Goal: Task Accomplishment & Management: Manage account settings

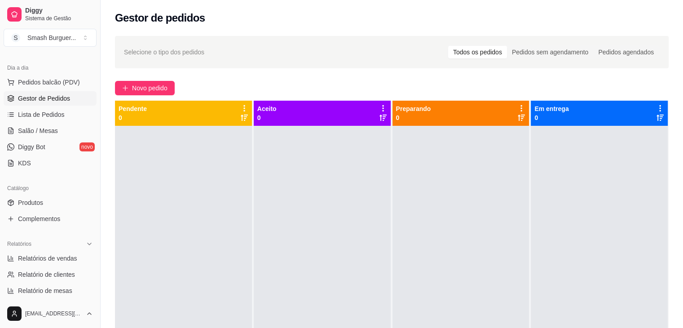
scroll to position [92, 0]
click at [51, 114] on span "Lista de Pedidos" at bounding box center [41, 114] width 47 height 9
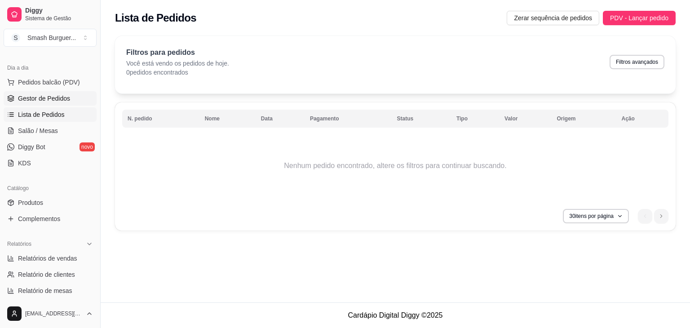
click at [38, 98] on span "Gestor de Pedidos" at bounding box center [44, 98] width 52 height 9
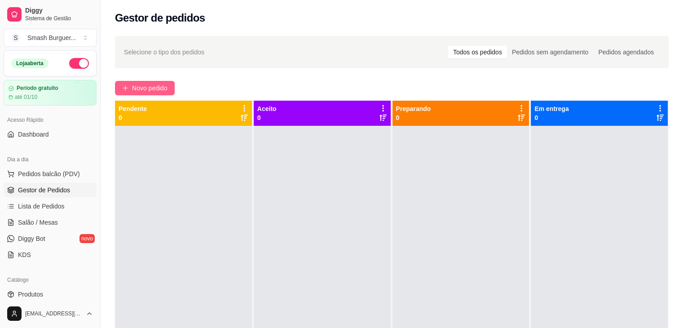
click at [139, 87] on span "Novo pedido" at bounding box center [149, 88] width 35 height 10
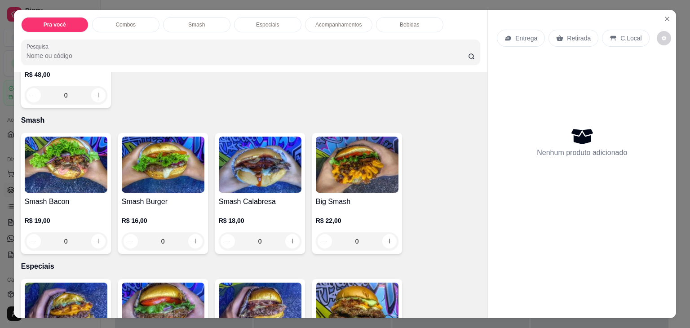
scroll to position [560, 0]
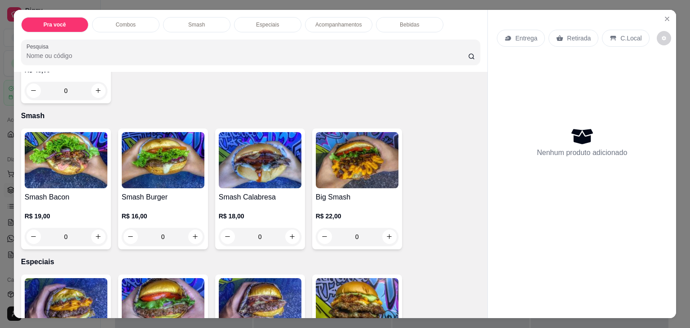
click at [82, 203] on div "R$ 19,00 0" at bounding box center [66, 224] width 83 height 43
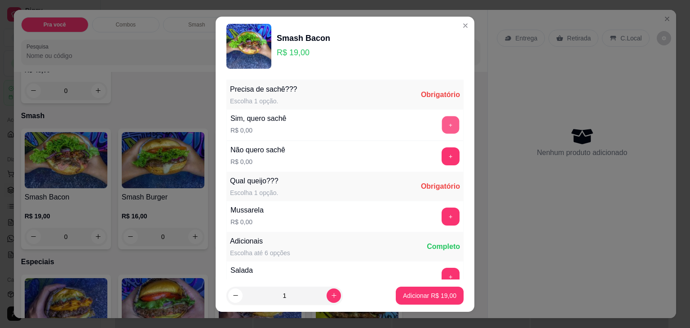
click at [442, 124] on button "+" at bounding box center [451, 125] width 18 height 18
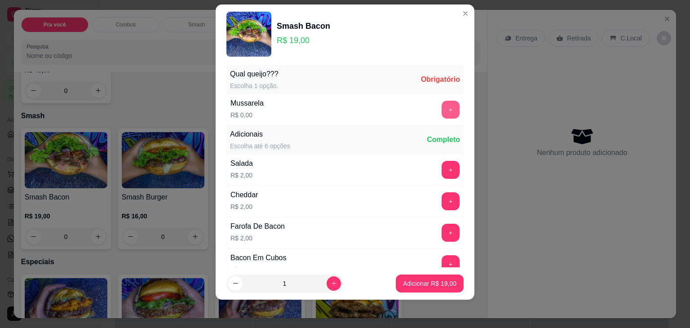
scroll to position [95, 0]
click at [441, 111] on button "+" at bounding box center [450, 109] width 18 height 18
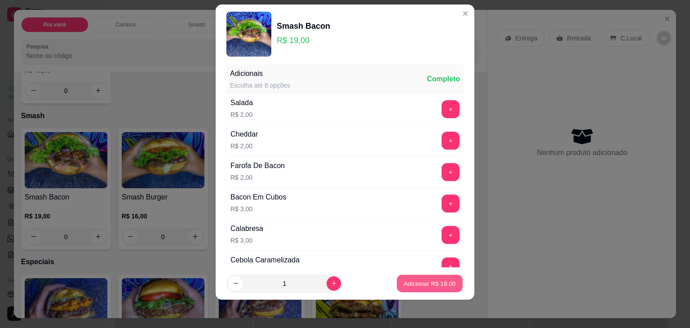
click at [424, 282] on p "Adicionar R$ 19,00" at bounding box center [430, 283] width 52 height 9
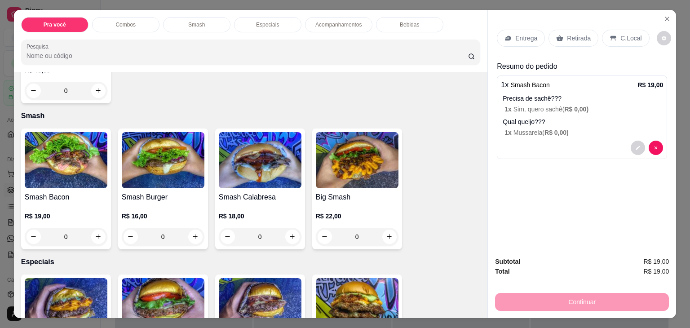
click at [264, 203] on div "R$ 18,00 0" at bounding box center [260, 224] width 83 height 43
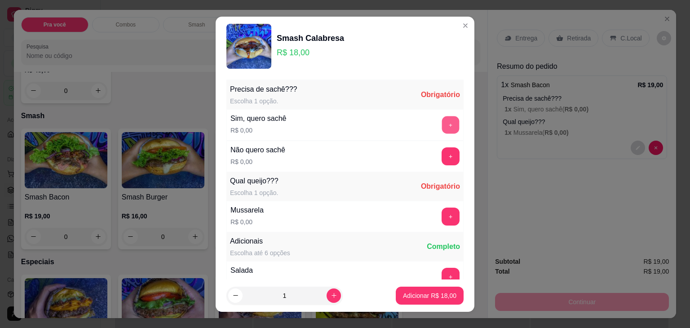
click at [442, 126] on button "+" at bounding box center [451, 125] width 18 height 18
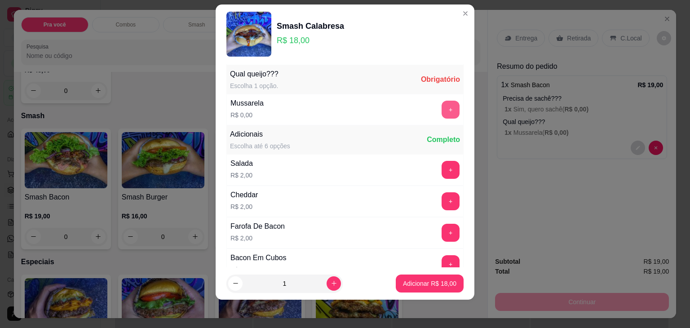
scroll to position [95, 0]
click at [442, 105] on button "+" at bounding box center [451, 109] width 18 height 18
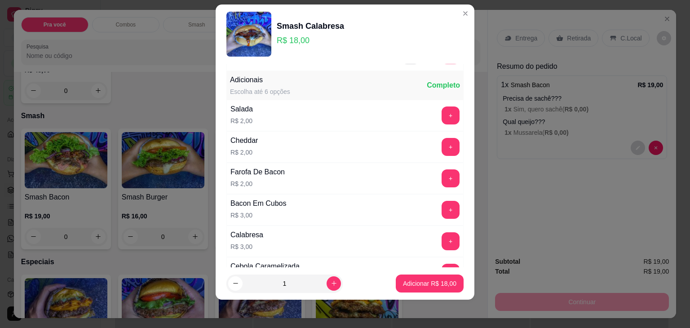
scroll to position [155, 0]
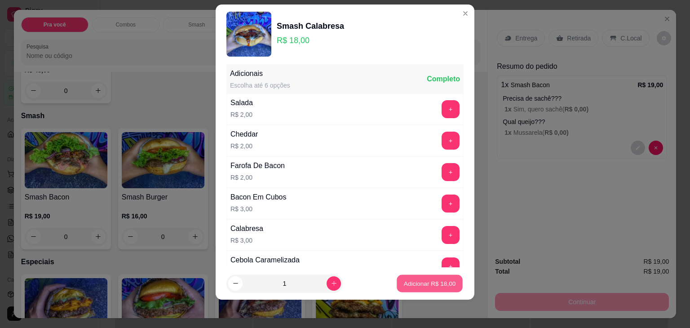
click at [423, 286] on p "Adicionar R$ 18,00" at bounding box center [430, 283] width 52 height 9
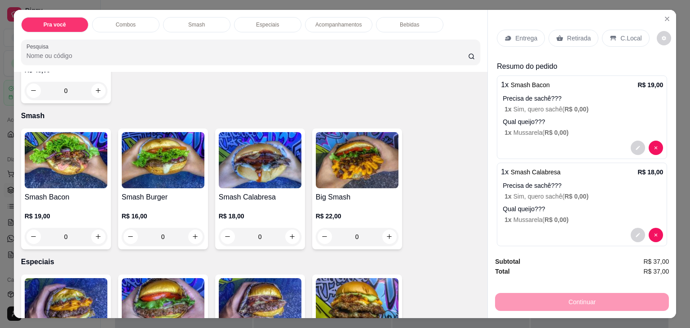
scroll to position [9, 0]
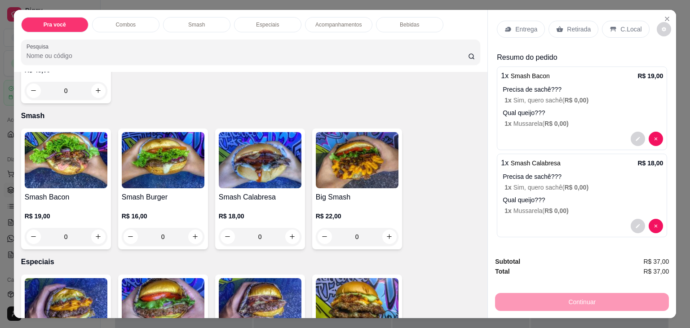
click at [523, 29] on p "Entrega" at bounding box center [526, 29] width 22 height 9
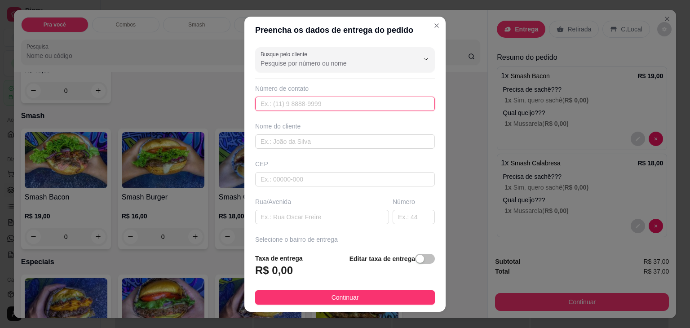
click at [327, 108] on input "text" at bounding box center [345, 104] width 180 height 14
paste input "[PHONE_NUMBER]"
type input "[PHONE_NUMBER]"
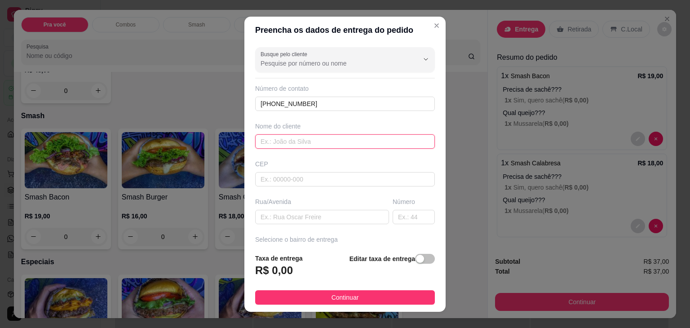
click at [311, 144] on input "text" at bounding box center [345, 141] width 180 height 14
type input "Celso"
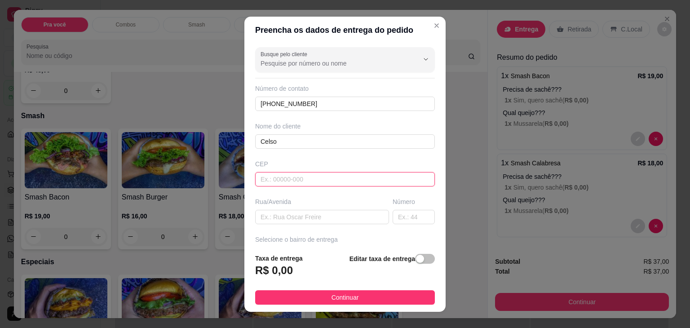
click at [300, 178] on input "text" at bounding box center [345, 179] width 180 height 14
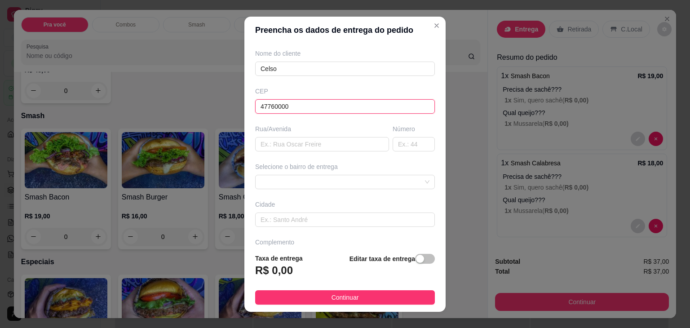
scroll to position [99, 0]
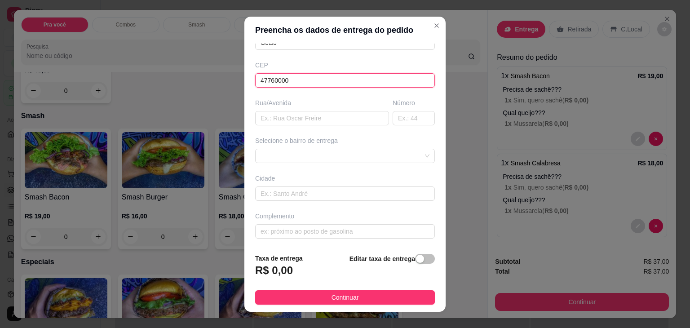
type input "47760000"
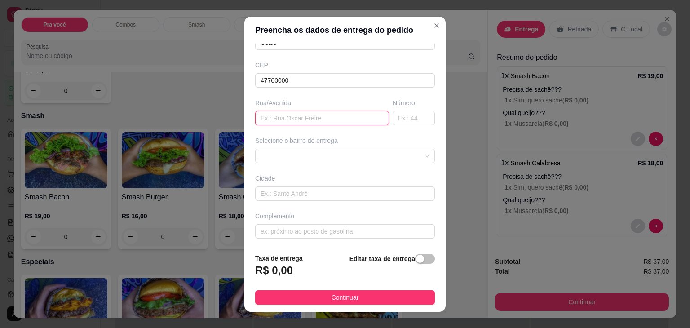
click at [295, 118] on input "text" at bounding box center [322, 118] width 134 height 14
click at [327, 153] on span at bounding box center [344, 155] width 169 height 13
type input "Rua atrás da prefeitura (taboquinhas)"
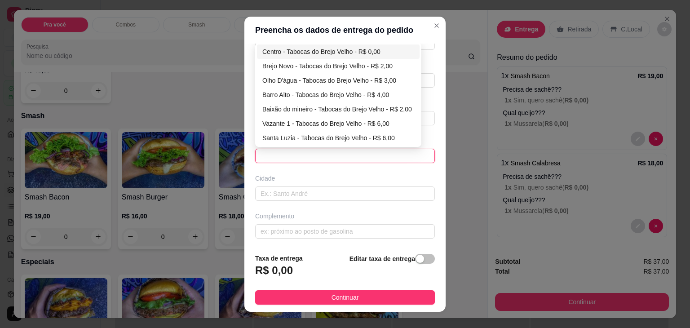
click at [331, 49] on div "Centro - Tabocas do Brejo Velho - R$ 0,00" at bounding box center [338, 52] width 152 height 10
type input "Tabocas do Brejo Velho"
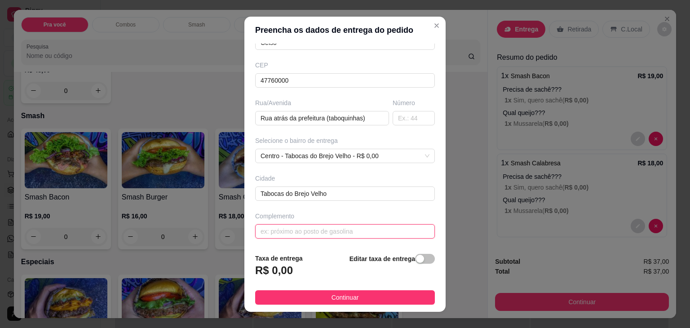
click at [311, 234] on input "text" at bounding box center [345, 231] width 180 height 14
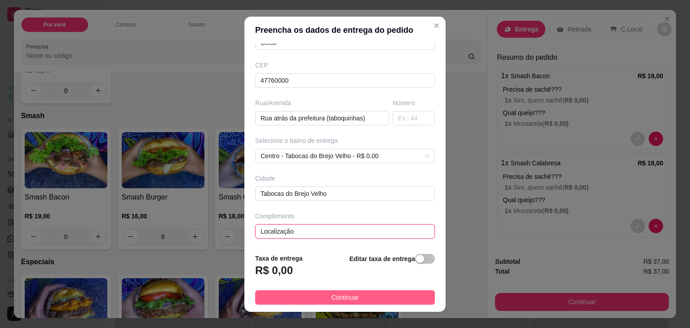
type input "Localização"
click at [357, 300] on button "Continuar" at bounding box center [345, 297] width 180 height 14
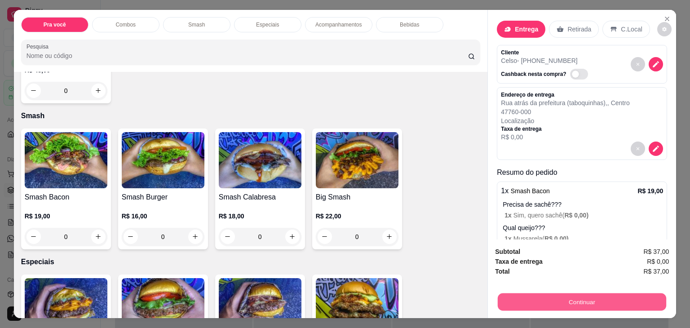
click at [543, 300] on button "Continuar" at bounding box center [582, 302] width 168 height 18
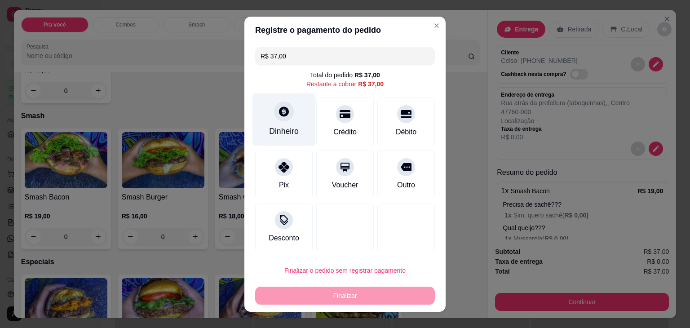
click at [279, 115] on icon at bounding box center [284, 111] width 10 height 10
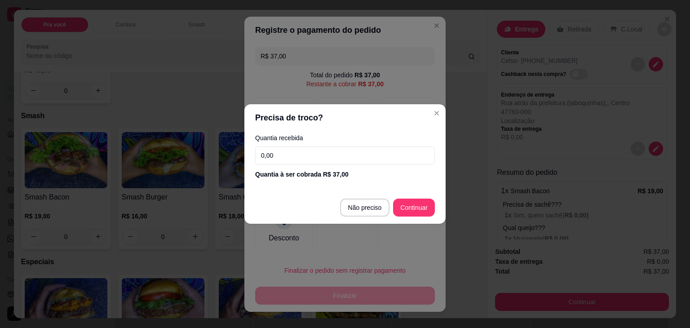
click at [318, 160] on input "0,00" at bounding box center [345, 155] width 180 height 18
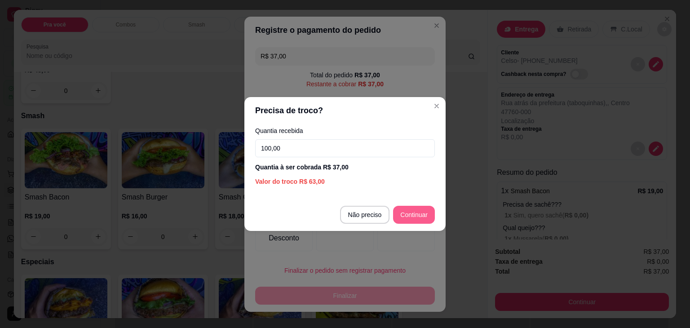
type input "100,00"
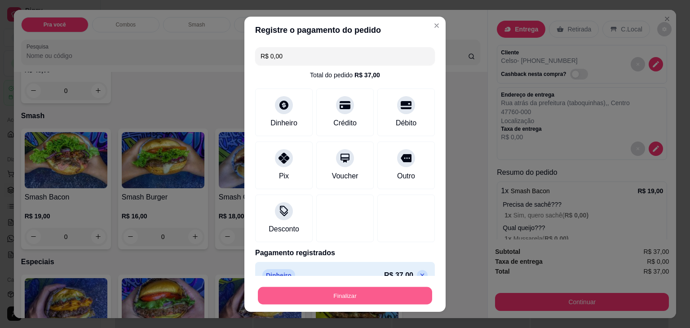
click at [363, 293] on button "Finalizar" at bounding box center [345, 296] width 174 height 18
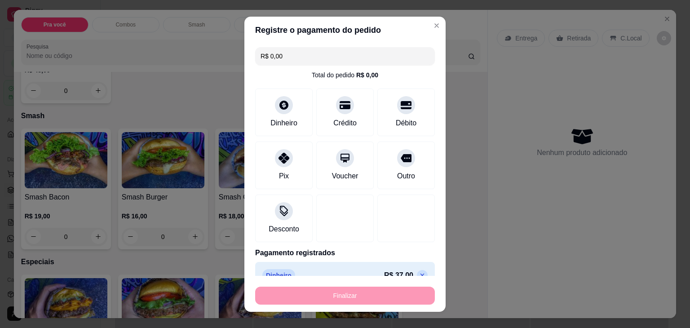
type input "-R$ 37,00"
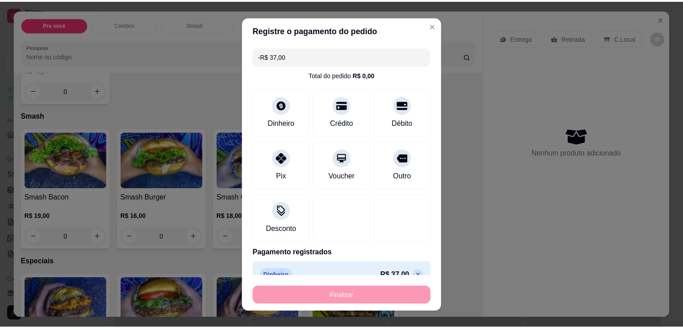
scroll to position [0, 0]
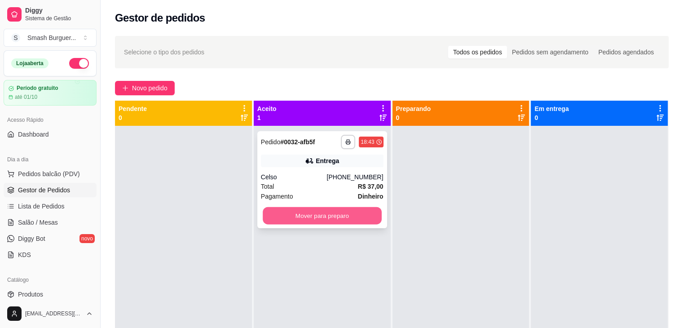
click at [322, 209] on button "Mover para preparo" at bounding box center [322, 216] width 119 height 18
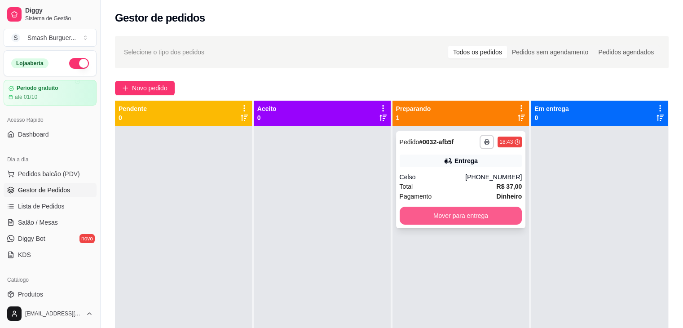
click at [471, 212] on button "Mover para entrega" at bounding box center [461, 216] width 123 height 18
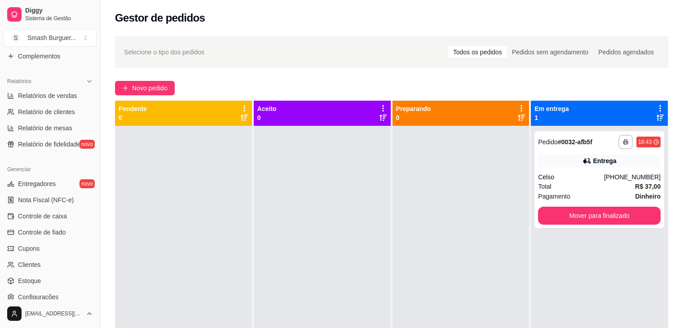
scroll to position [318, 0]
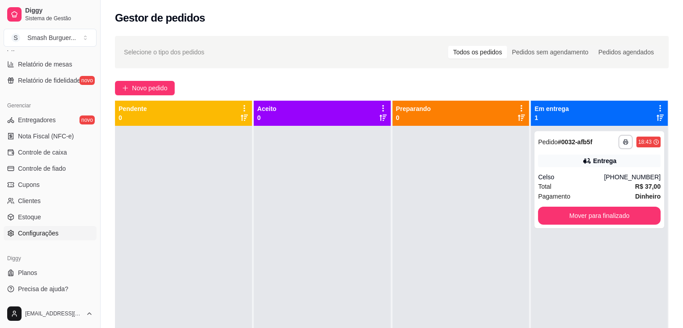
click at [35, 234] on span "Configurações" at bounding box center [38, 233] width 40 height 9
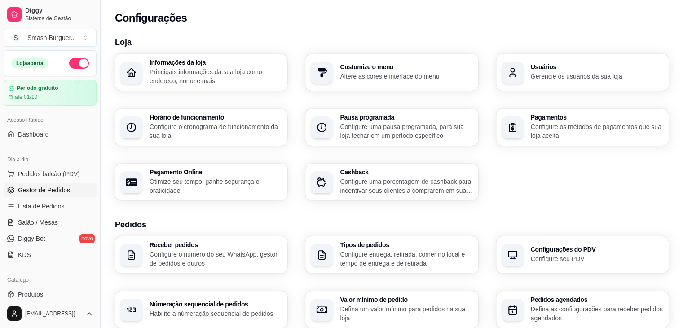
click at [38, 191] on span "Gestor de Pedidos" at bounding box center [44, 189] width 52 height 9
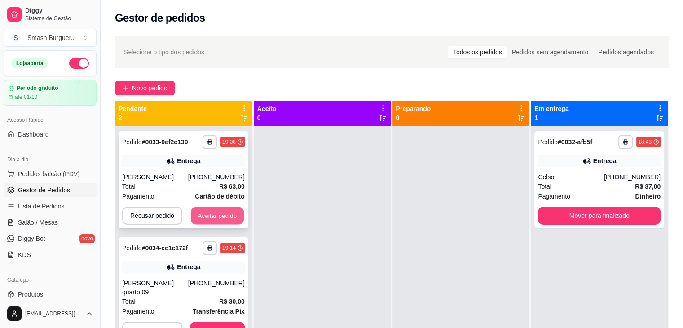
click at [214, 211] on button "Aceitar pedido" at bounding box center [217, 216] width 53 height 18
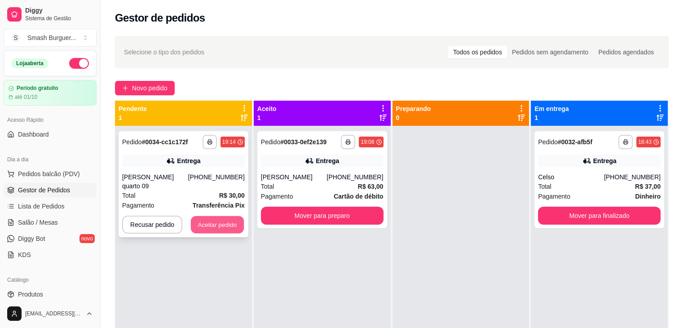
click at [225, 216] on button "Aceitar pedido" at bounding box center [217, 225] width 53 height 18
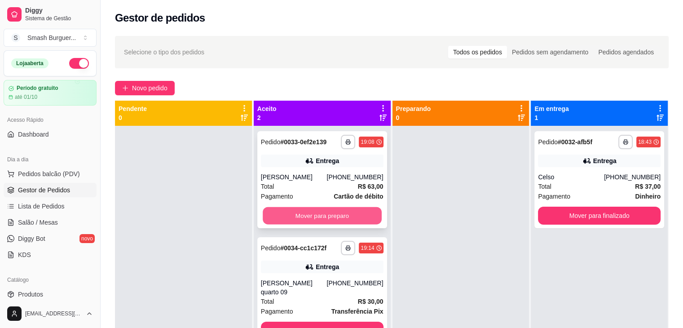
click at [311, 212] on button "Mover para preparo" at bounding box center [322, 216] width 119 height 18
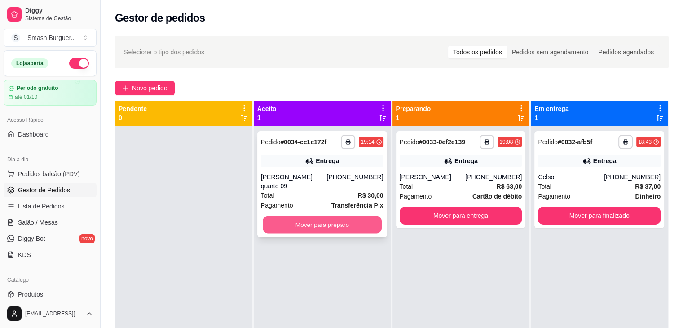
click at [318, 220] on button "Mover para preparo" at bounding box center [322, 225] width 119 height 18
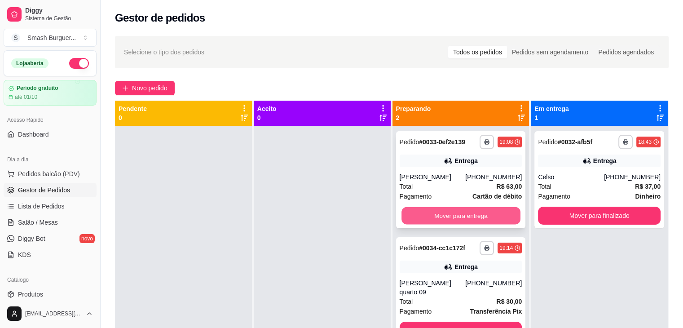
click at [430, 213] on button "Mover para entrega" at bounding box center [461, 216] width 119 height 18
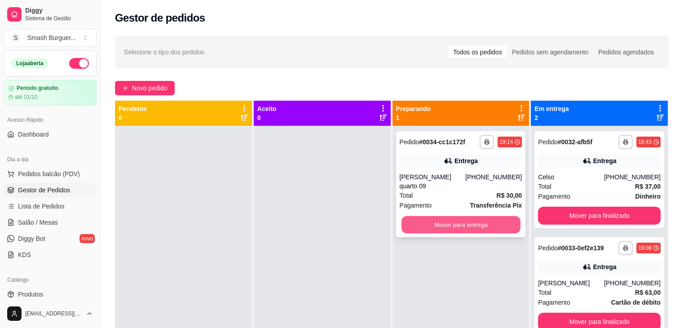
click at [452, 216] on button "Mover para entrega" at bounding box center [461, 225] width 119 height 18
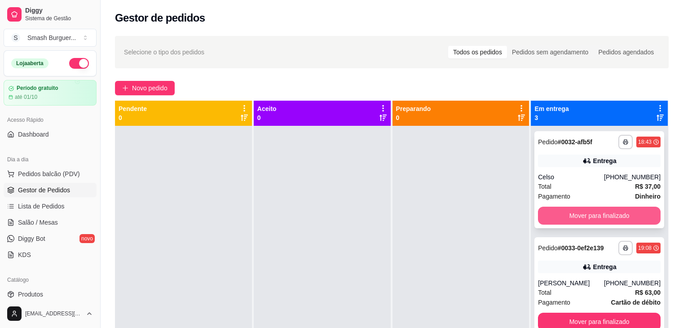
click at [563, 215] on button "Mover para finalizado" at bounding box center [599, 216] width 123 height 18
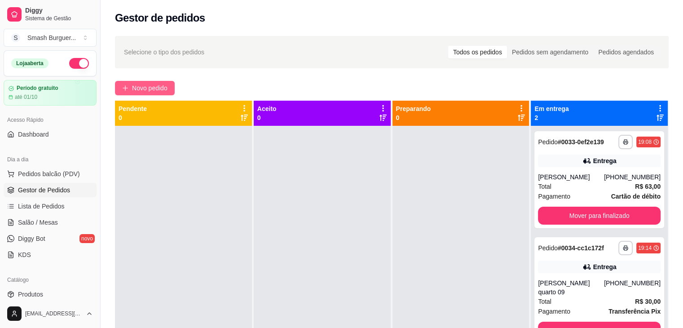
click at [150, 86] on span "Novo pedido" at bounding box center [149, 88] width 35 height 10
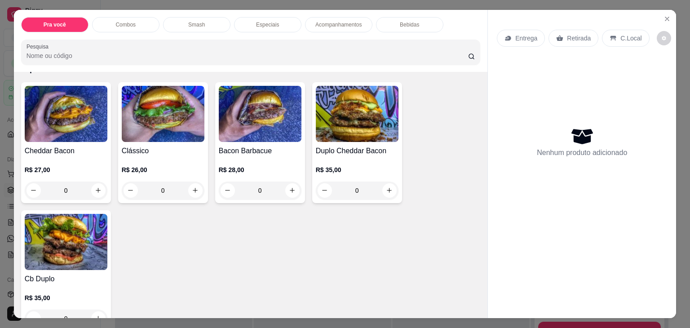
scroll to position [753, 0]
click at [256, 134] on img at bounding box center [260, 114] width 83 height 56
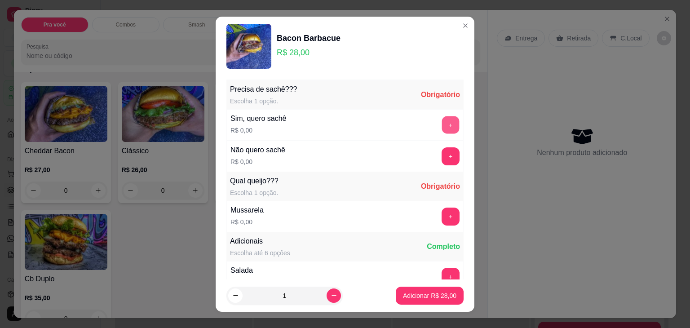
click at [442, 126] on button "+" at bounding box center [451, 125] width 18 height 18
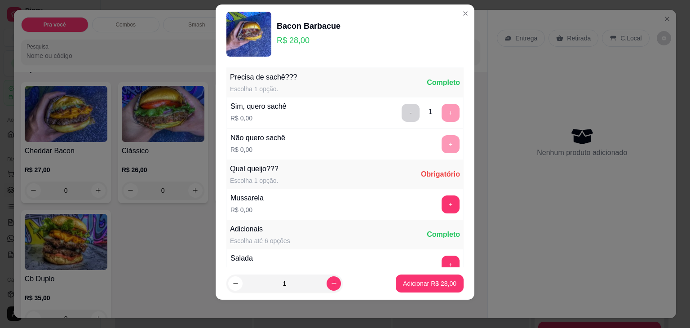
scroll to position [95, 0]
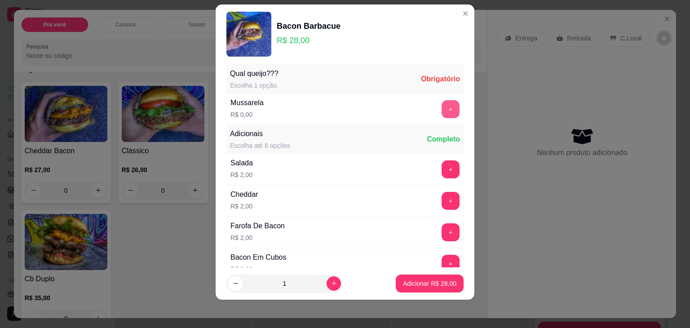
click at [441, 110] on button "+" at bounding box center [450, 109] width 18 height 18
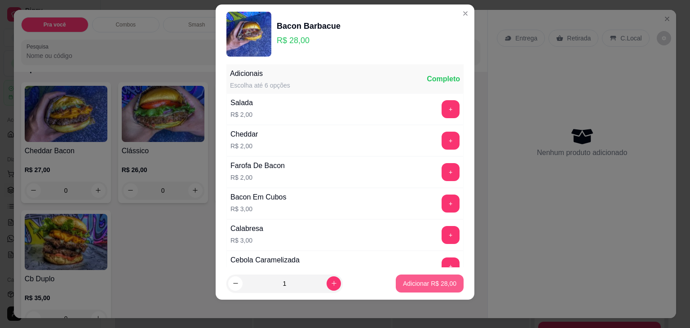
click at [417, 285] on p "Adicionar R$ 28,00" at bounding box center [429, 283] width 53 height 9
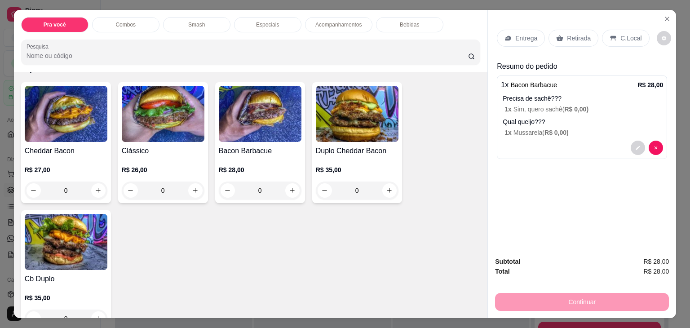
click at [517, 34] on p "Entrega" at bounding box center [526, 38] width 22 height 9
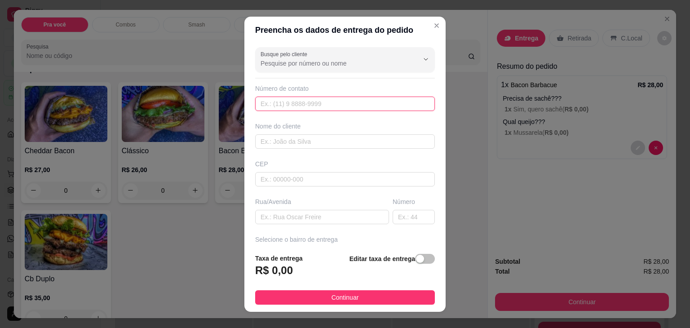
click at [397, 100] on input "text" at bounding box center [345, 104] width 180 height 14
paste input "[PHONE_NUMBER]"
type input "[PHONE_NUMBER]"
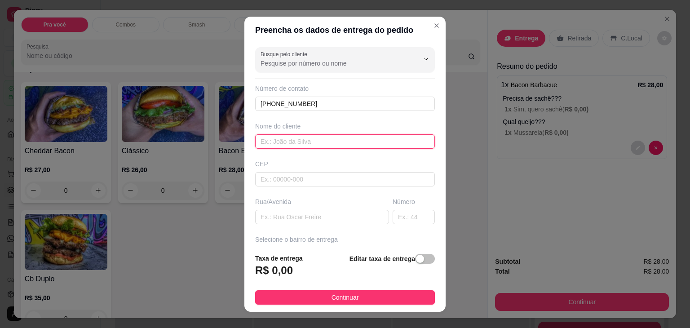
click at [312, 142] on input "text" at bounding box center [345, 141] width 180 height 14
type input "[PERSON_NAME]"
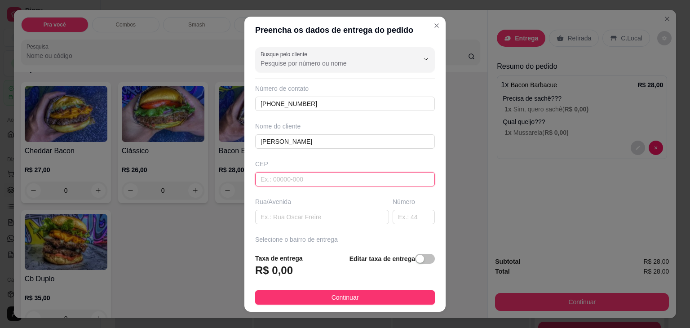
click at [289, 180] on input "text" at bounding box center [345, 179] width 180 height 14
type input "47760000"
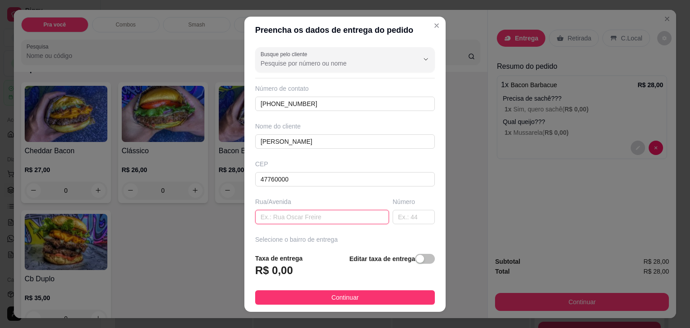
click at [294, 220] on input "text" at bounding box center [322, 217] width 134 height 14
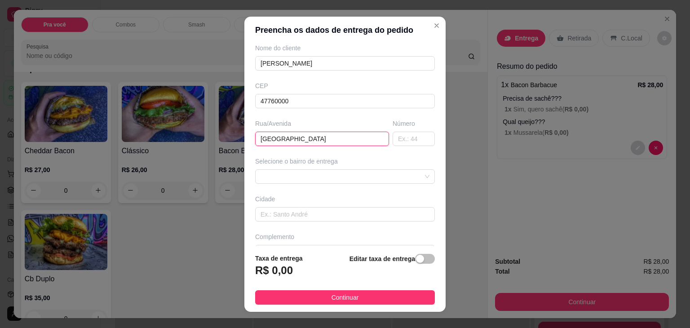
scroll to position [99, 0]
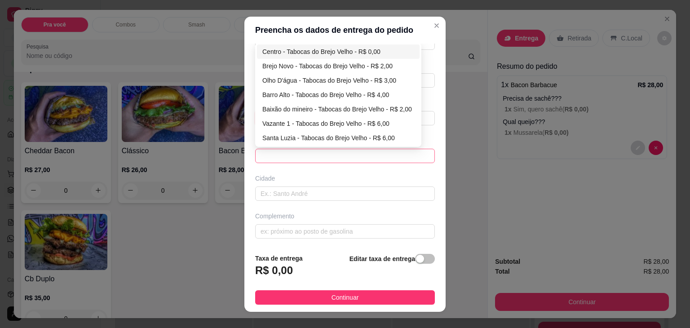
click at [278, 150] on span at bounding box center [344, 155] width 169 height 13
type input "[GEOGRAPHIC_DATA]"
click at [300, 52] on div "Centro - Tabocas do Brejo Velho - R$ 0,00" at bounding box center [338, 52] width 152 height 10
type input "Tabocas do Brejo Velho"
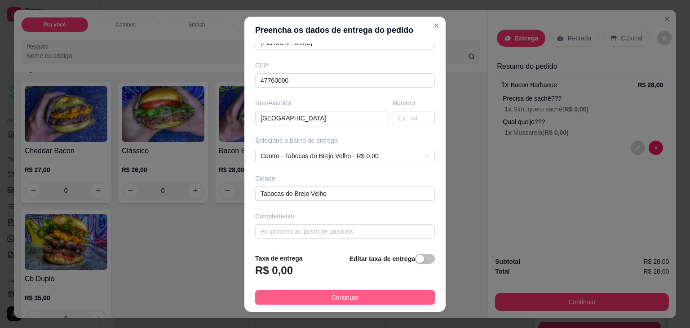
click at [289, 297] on button "Continuar" at bounding box center [345, 297] width 180 height 14
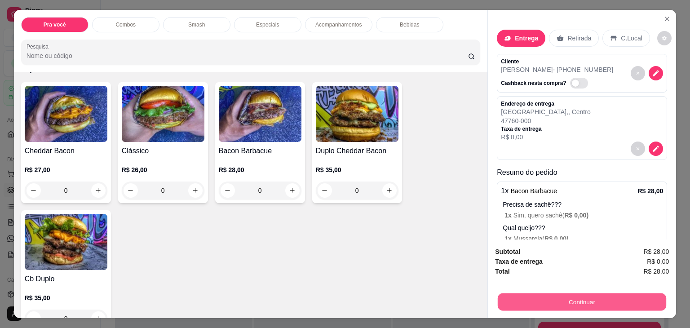
click at [547, 293] on button "Continuar" at bounding box center [582, 302] width 168 height 18
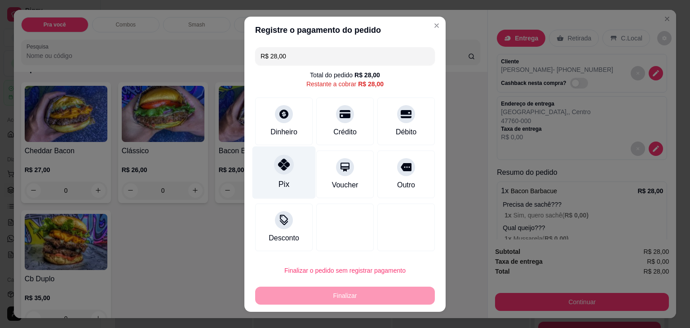
click at [282, 173] on div at bounding box center [284, 164] width 20 height 20
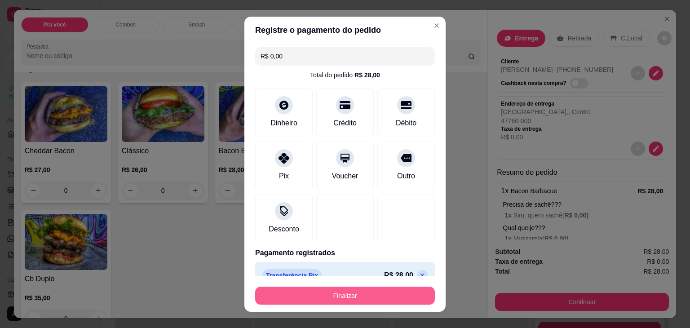
click at [318, 296] on button "Finalizar" at bounding box center [345, 296] width 180 height 18
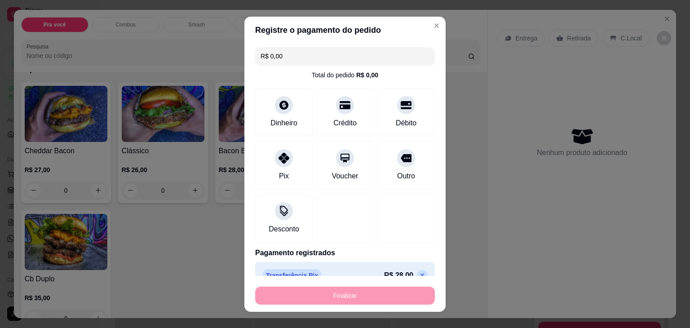
type input "-R$ 28,00"
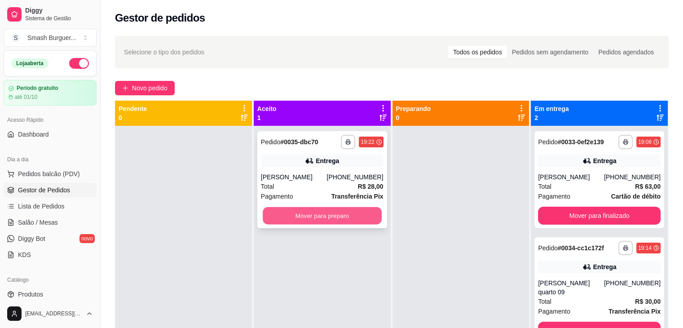
click at [298, 212] on button "Mover para preparo" at bounding box center [322, 216] width 119 height 18
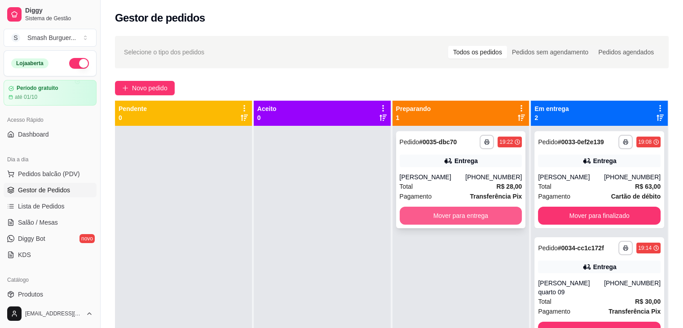
scroll to position [25, 0]
